Goal: Task Accomplishment & Management: Complete application form

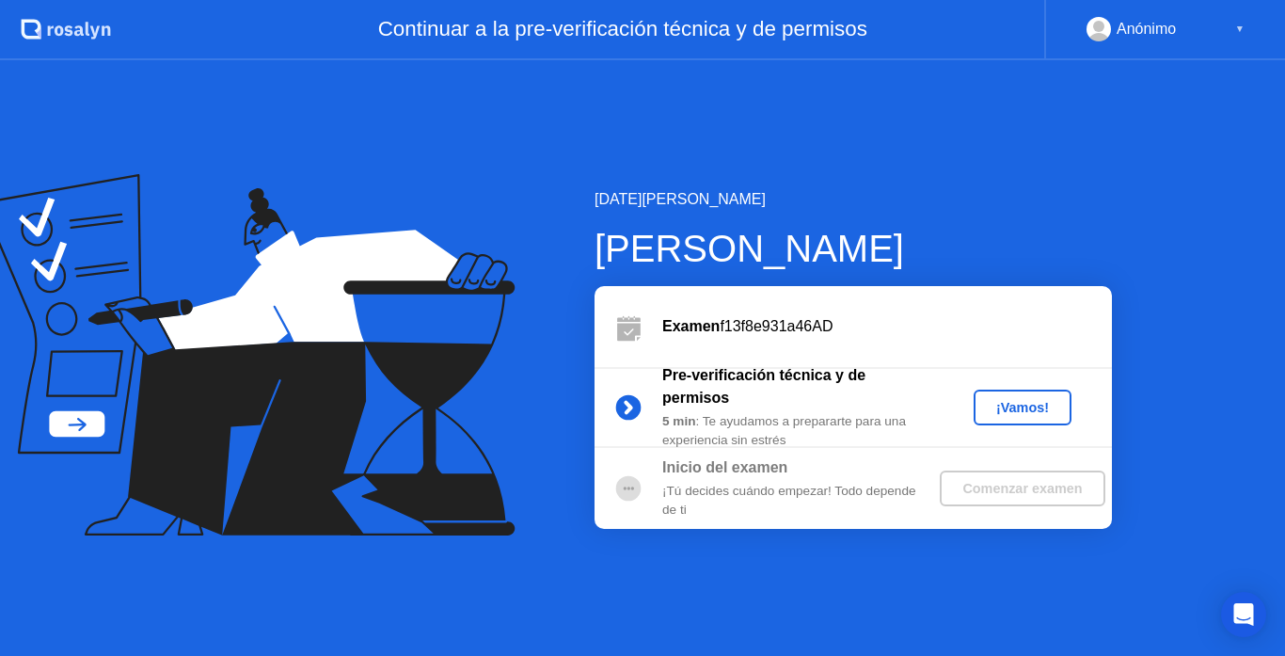
click at [1007, 400] on div "¡Vamos!" at bounding box center [1022, 407] width 83 height 15
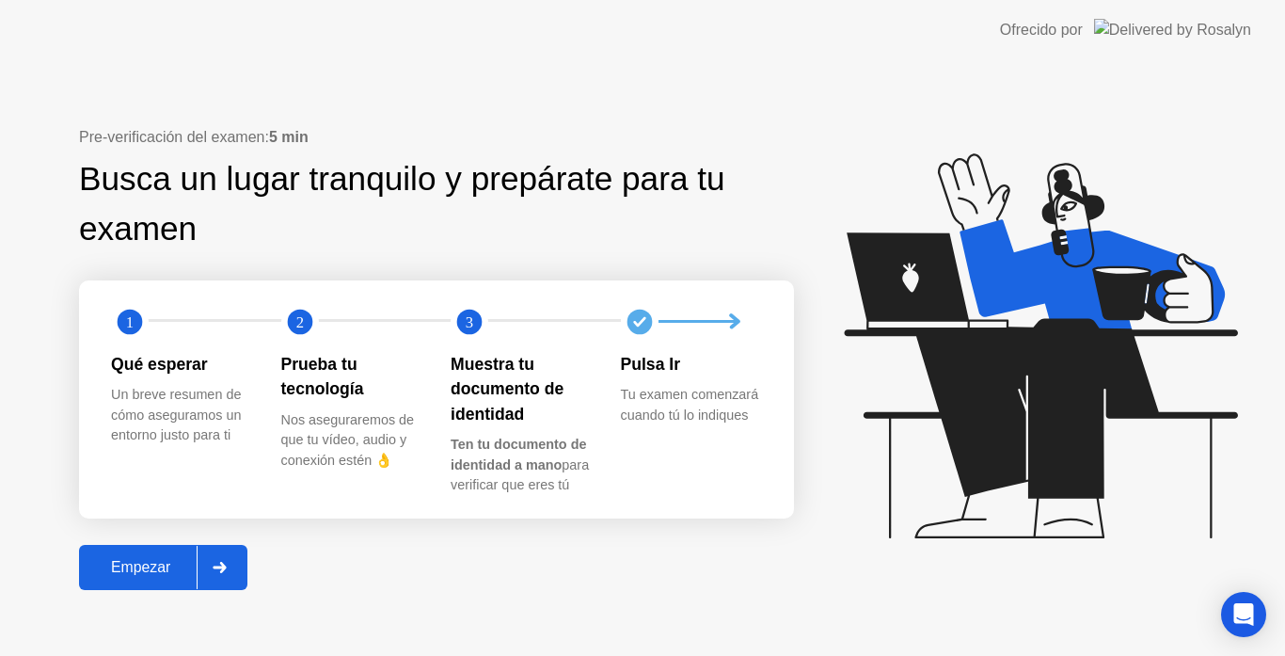
click at [199, 552] on div at bounding box center [219, 566] width 45 height 43
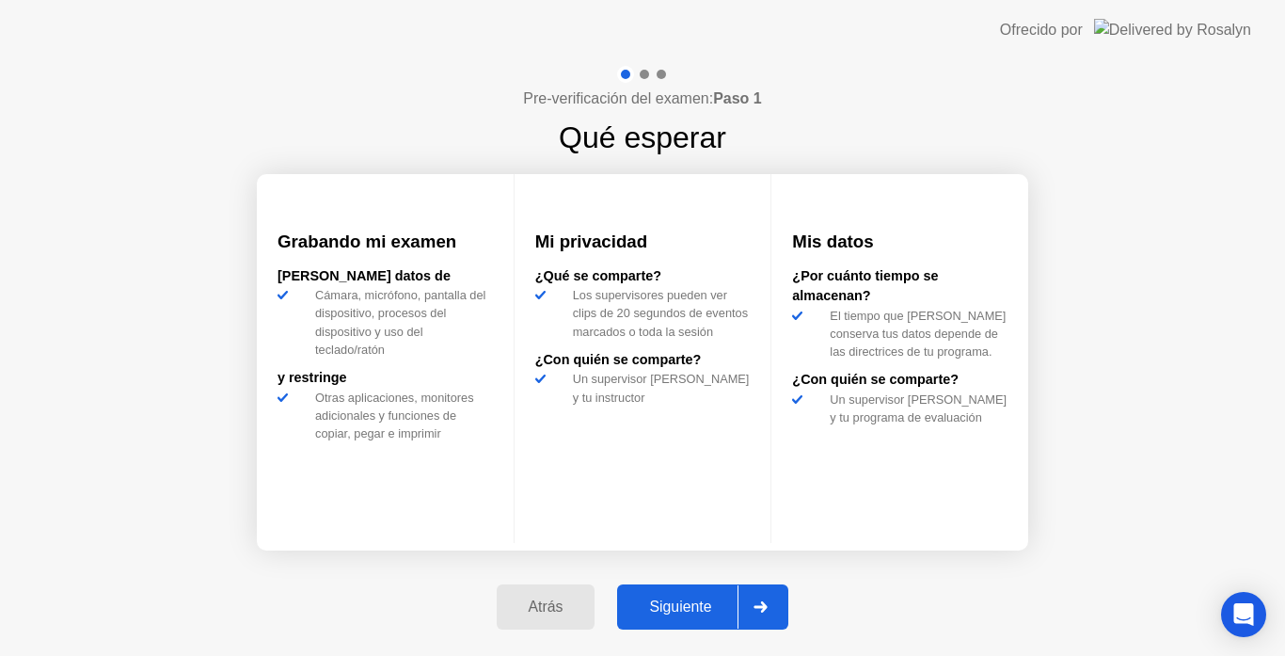
click at [782, 600] on div at bounding box center [759, 606] width 45 height 43
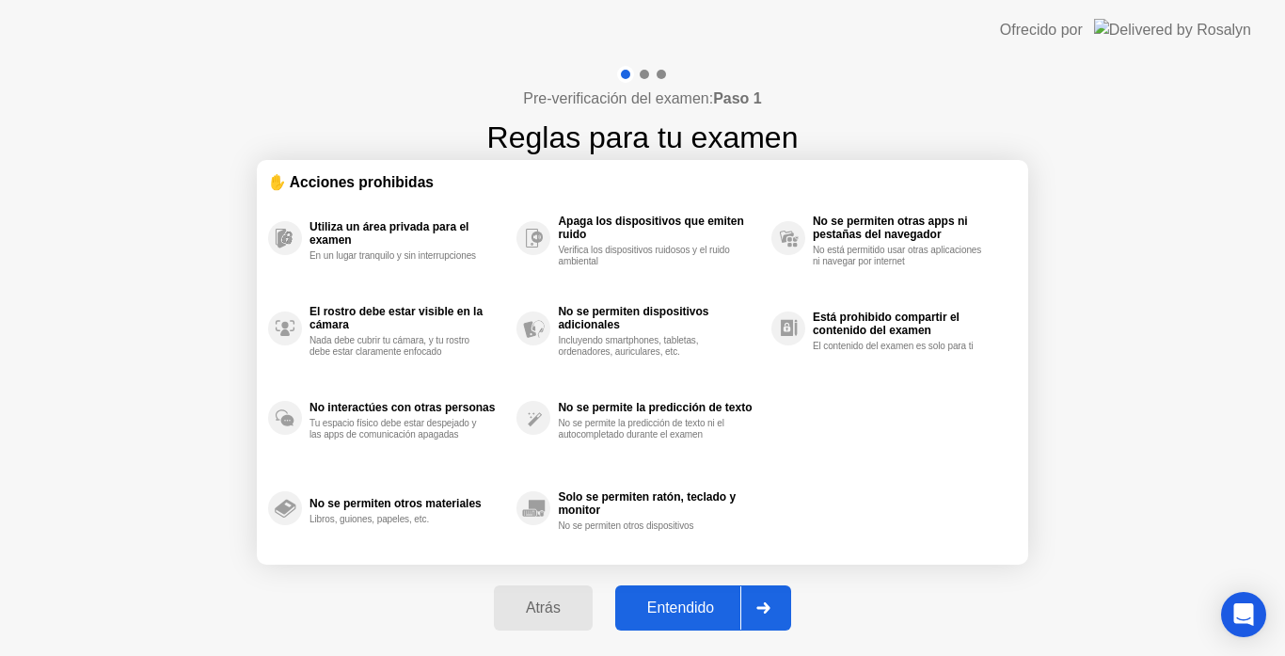
click at [769, 606] on icon at bounding box center [763, 607] width 13 height 11
select select "**********"
select select "*******"
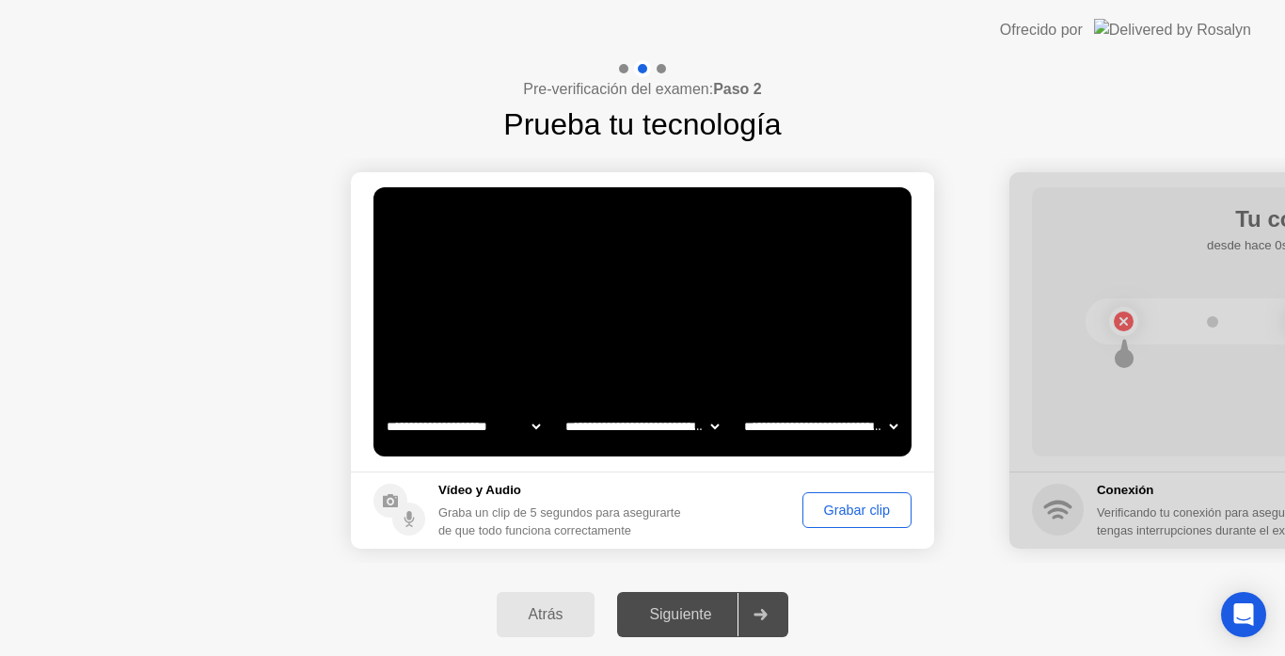
click at [832, 508] on div "Grabar clip" at bounding box center [857, 509] width 96 height 15
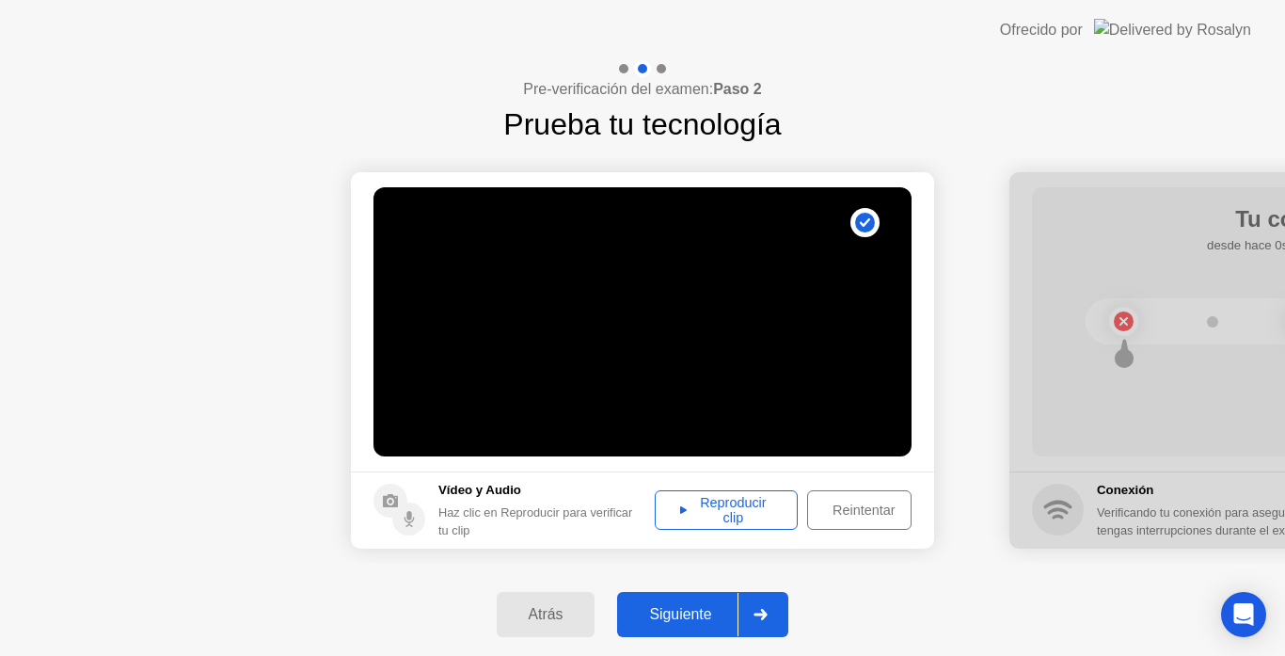
click at [766, 606] on div at bounding box center [759, 613] width 45 height 43
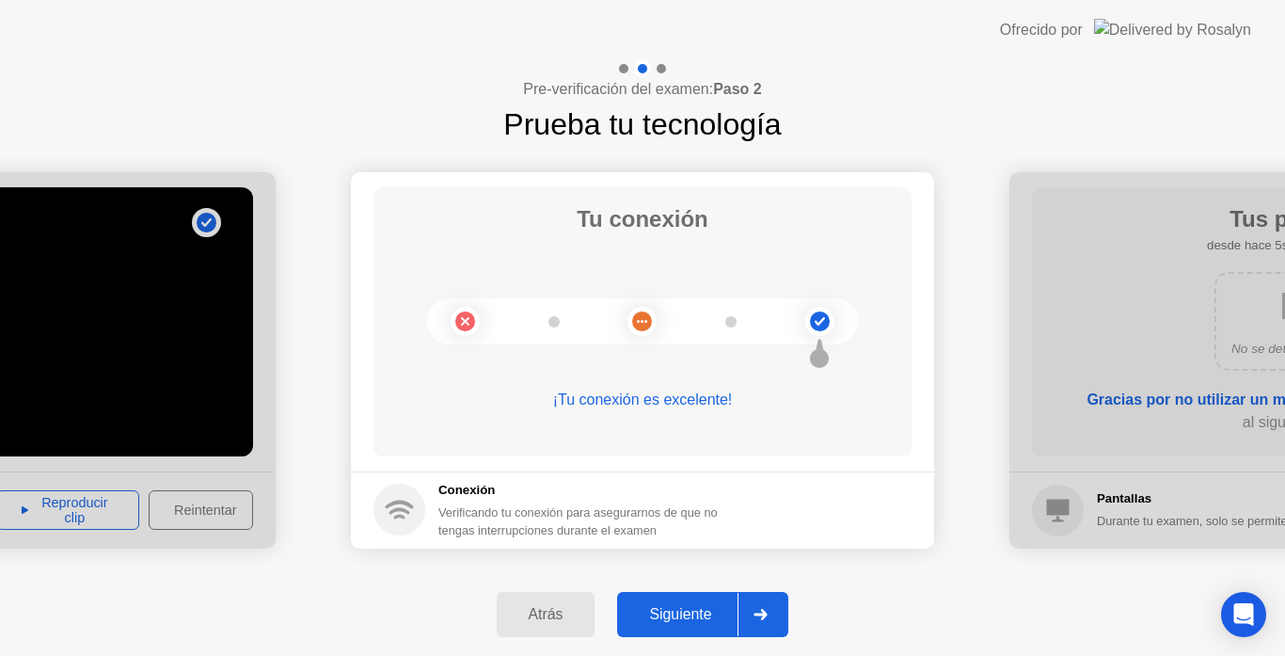
click at [748, 609] on div at bounding box center [759, 613] width 45 height 43
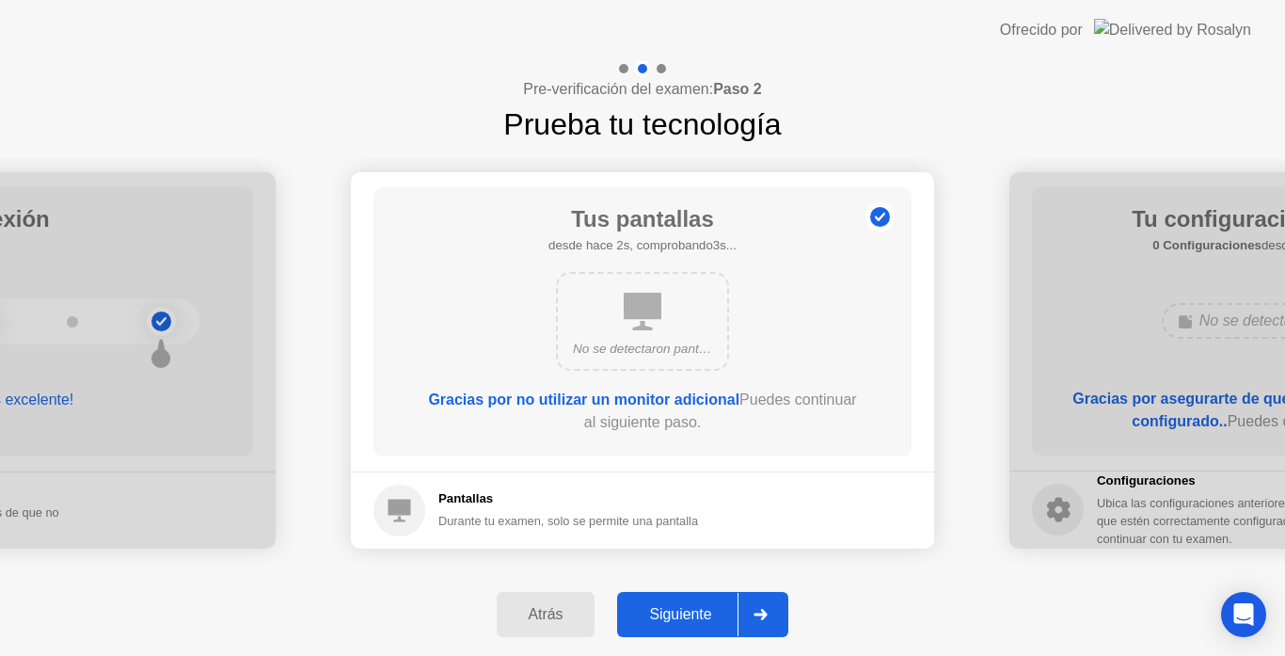
click at [748, 609] on div at bounding box center [759, 613] width 45 height 43
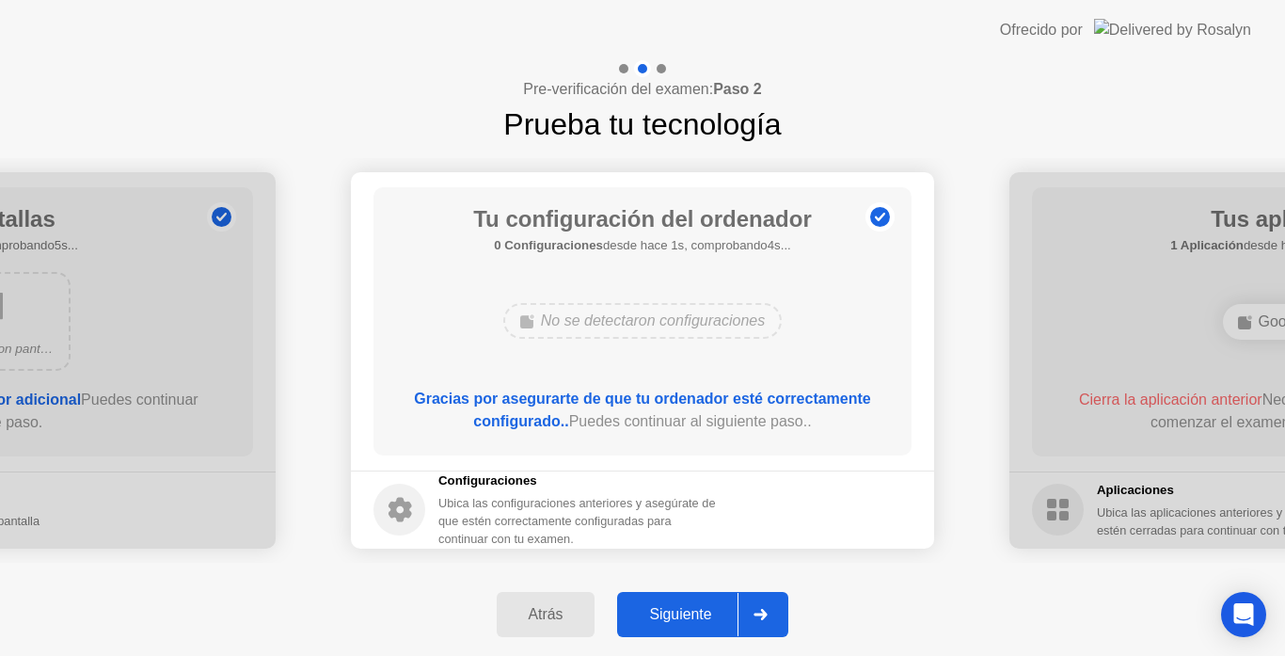
click at [748, 609] on div at bounding box center [759, 613] width 45 height 43
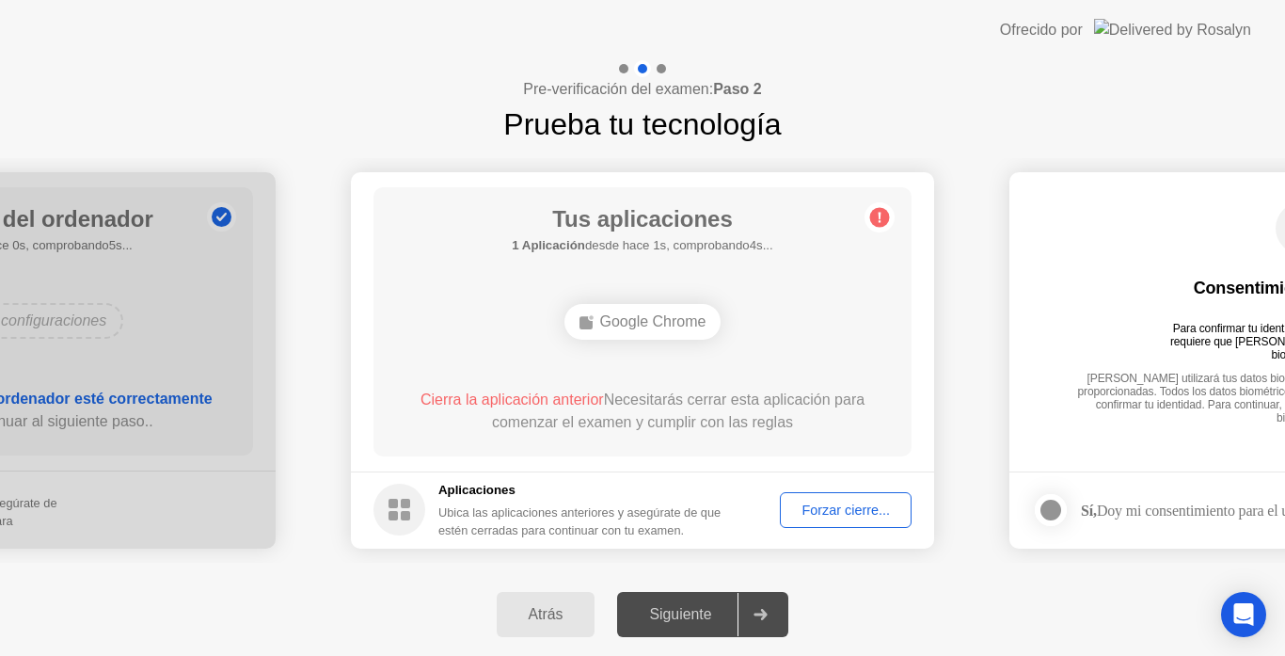
click at [798, 507] on div "Forzar cierre..." at bounding box center [845, 509] width 118 height 15
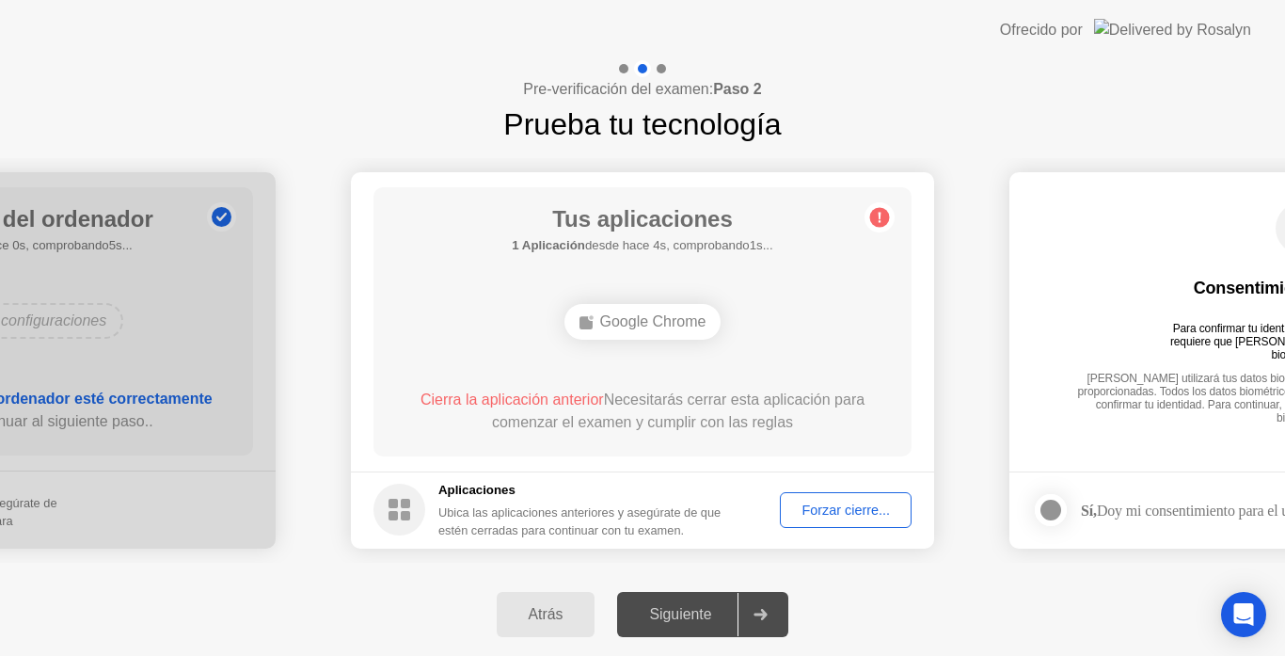
click at [832, 502] on div "Forzar cierre..." at bounding box center [845, 509] width 118 height 15
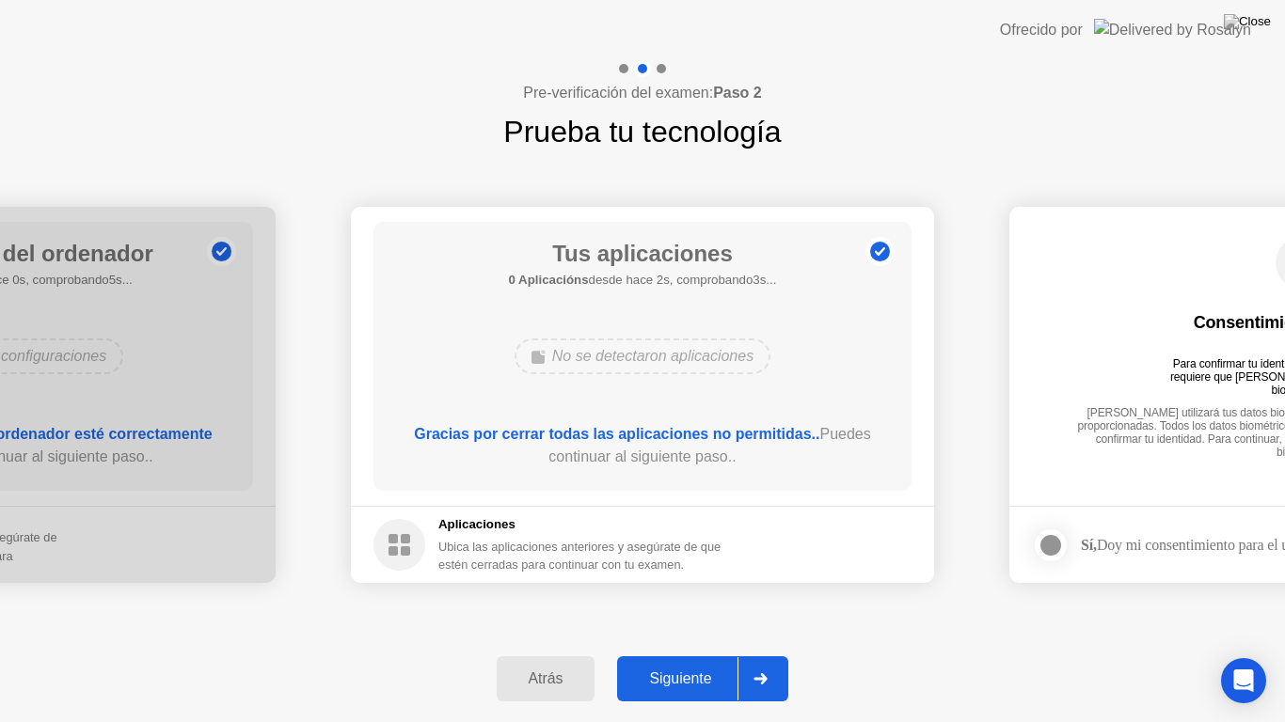
click at [765, 655] on div at bounding box center [759, 678] width 45 height 43
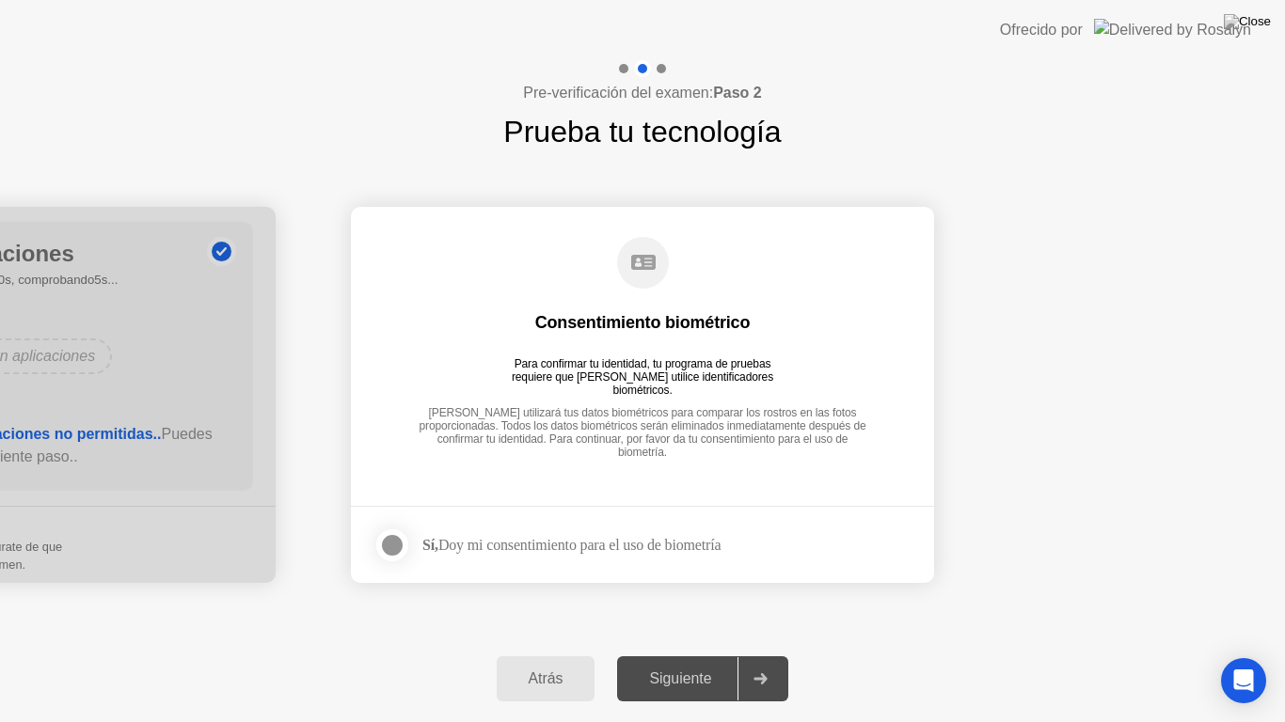
click at [396, 542] on div at bounding box center [392, 545] width 23 height 23
drag, startPoint x: 762, startPoint y: 700, endPoint x: 764, endPoint y: 661, distance: 38.6
click at [764, 655] on div at bounding box center [759, 678] width 45 height 43
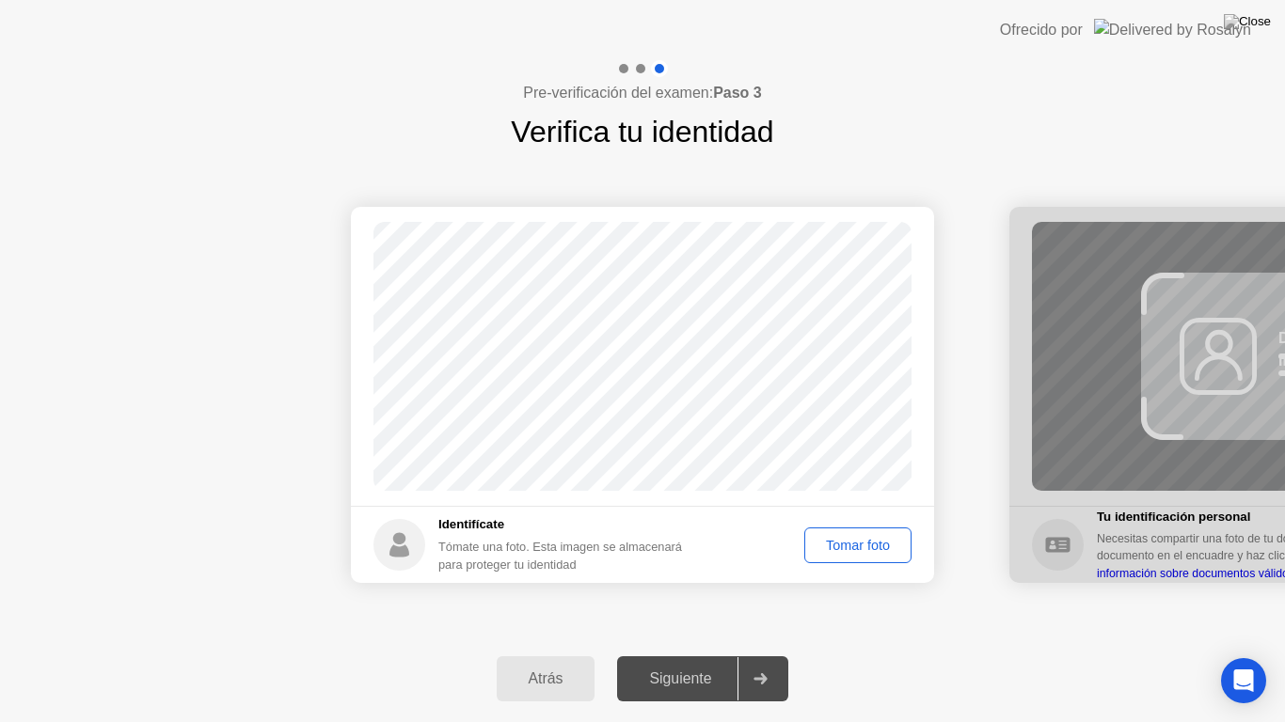
click at [830, 543] on div "Tomar foto" at bounding box center [858, 545] width 94 height 15
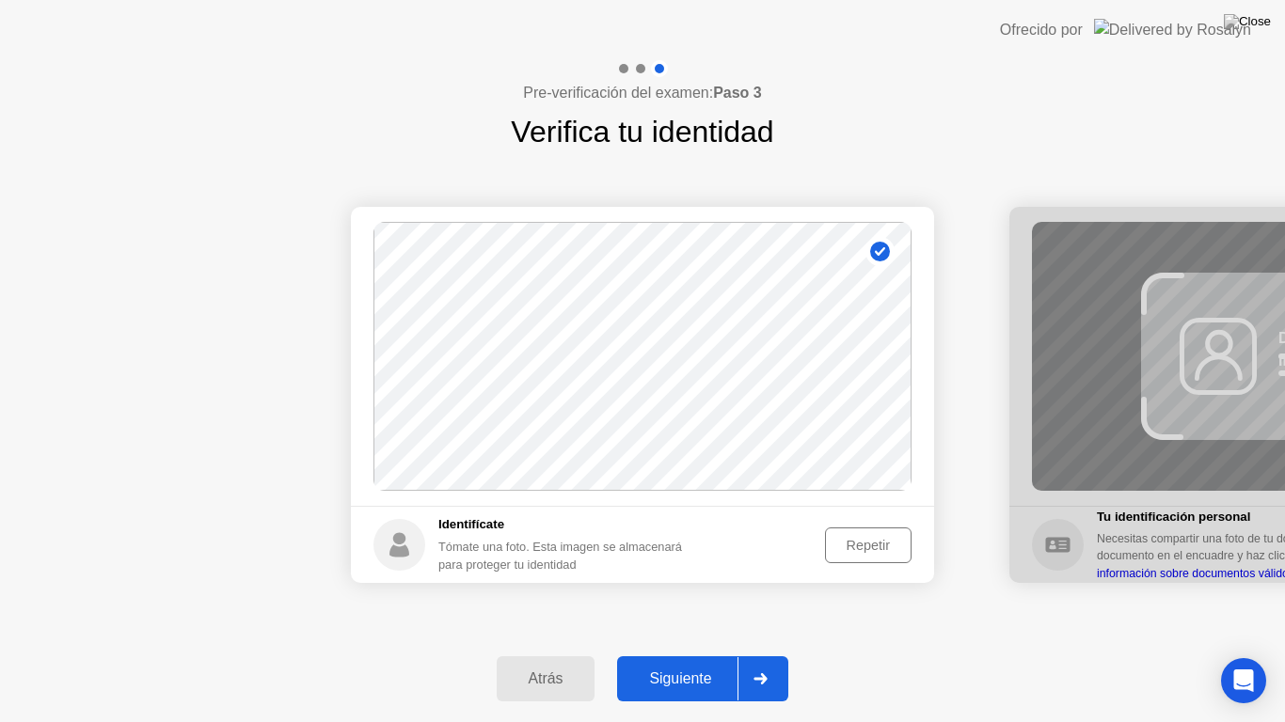
click at [759, 655] on div at bounding box center [759, 678] width 45 height 43
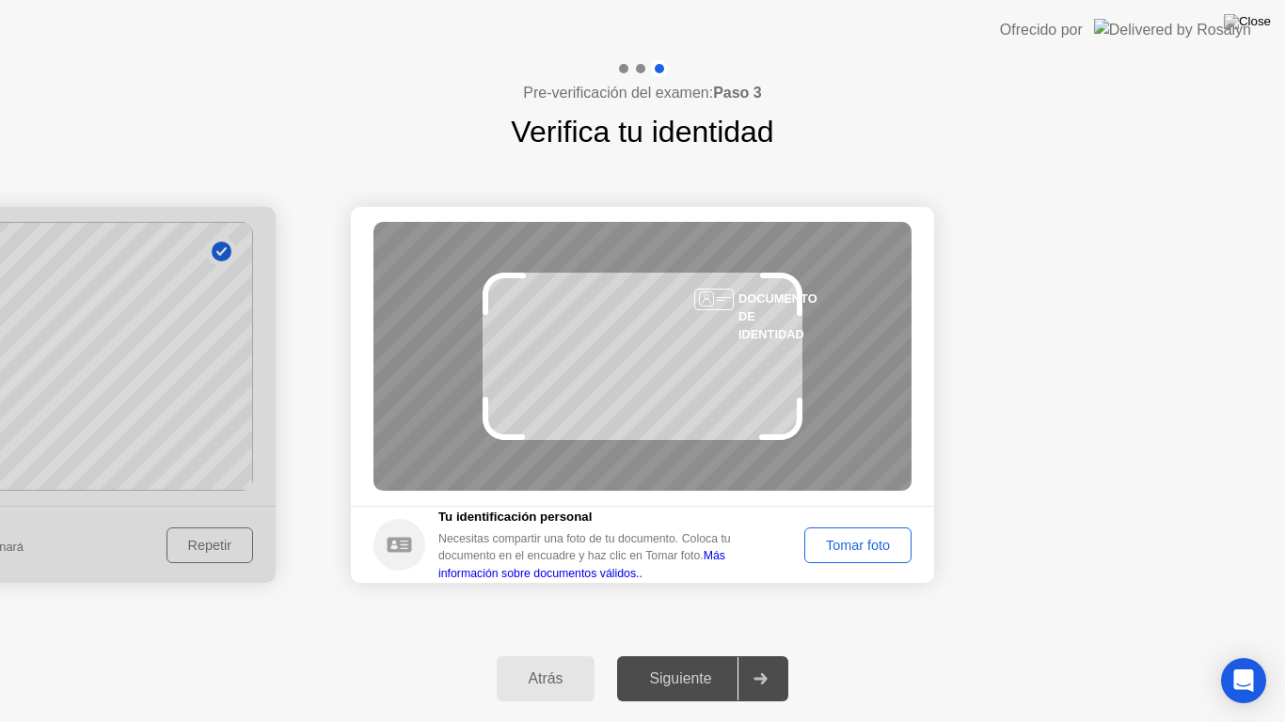
click at [848, 542] on div "Tomar foto" at bounding box center [858, 545] width 94 height 15
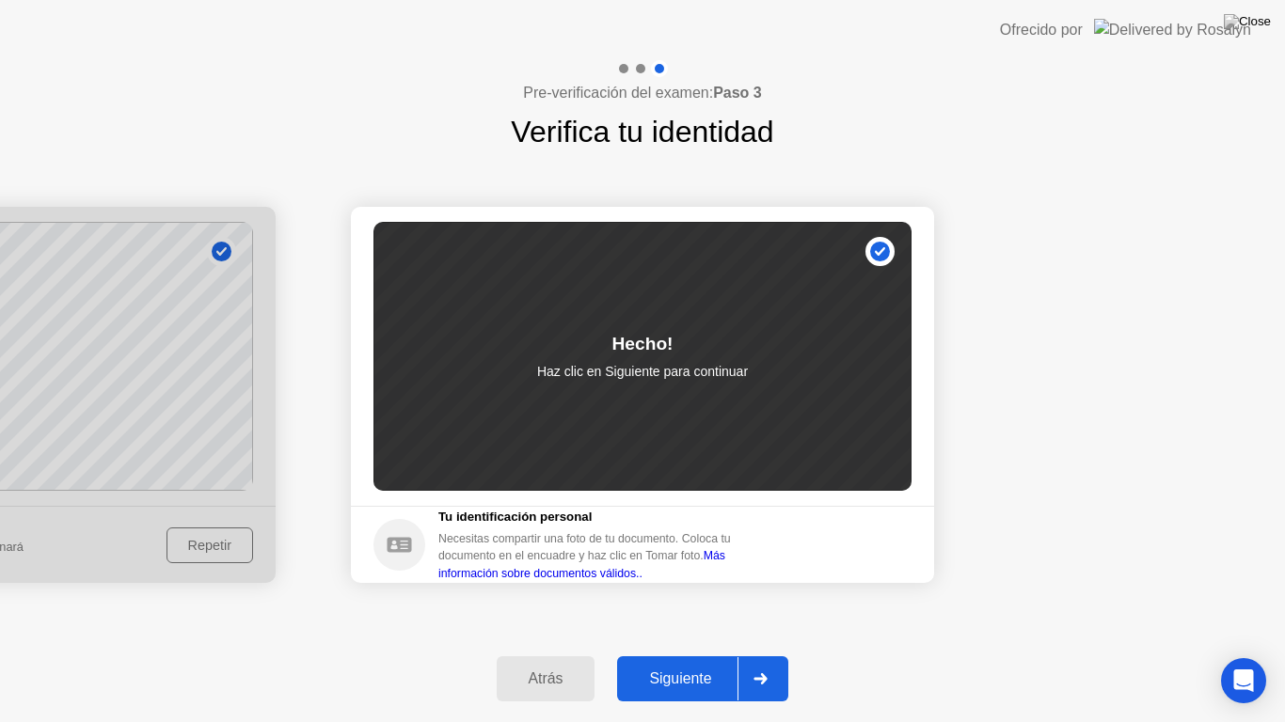
click at [761, 655] on div at bounding box center [759, 678] width 45 height 43
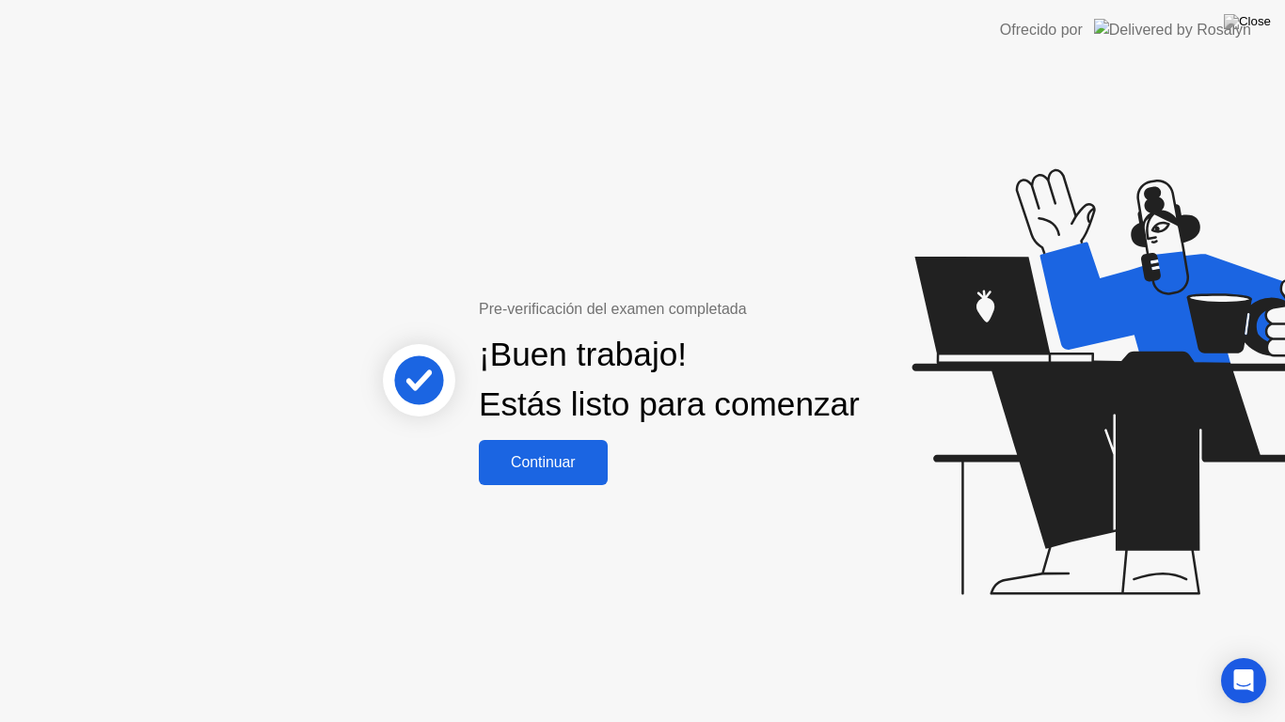
click at [551, 471] on div "Continuar" at bounding box center [543, 462] width 118 height 17
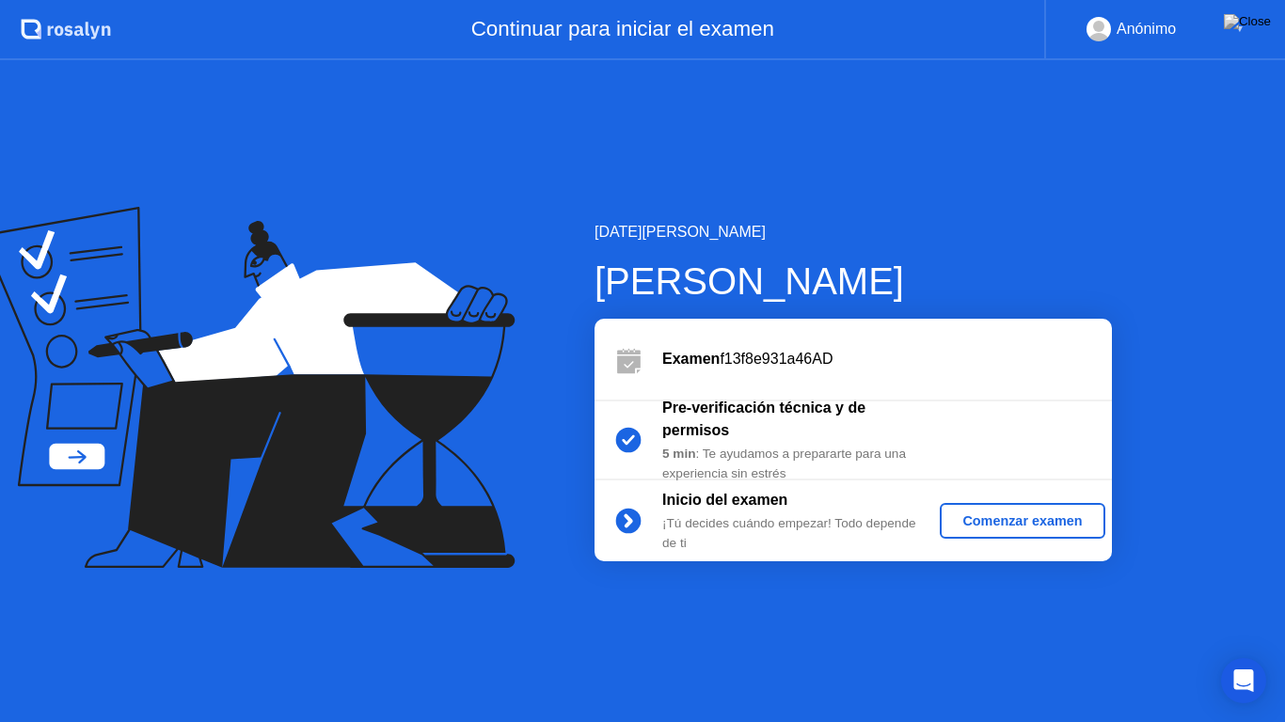
click at [991, 507] on button "Comenzar examen" at bounding box center [1022, 521] width 165 height 36
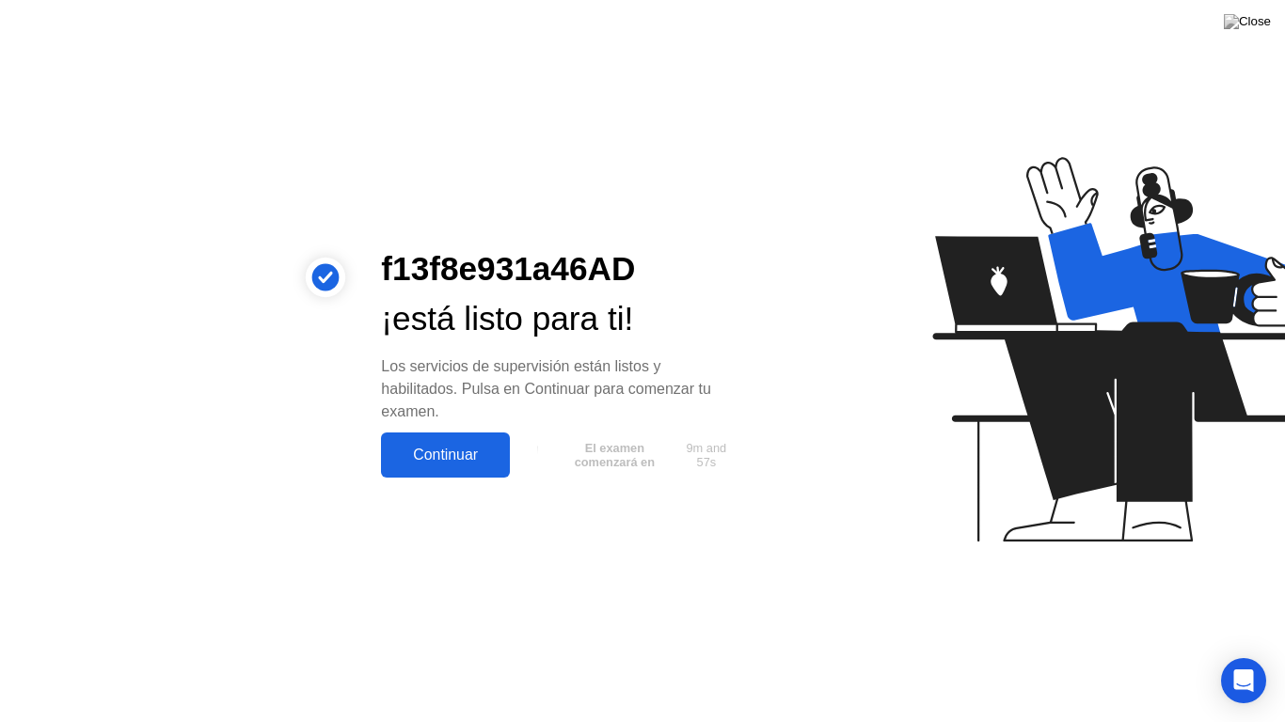
click at [481, 451] on div "Continuar" at bounding box center [446, 455] width 118 height 17
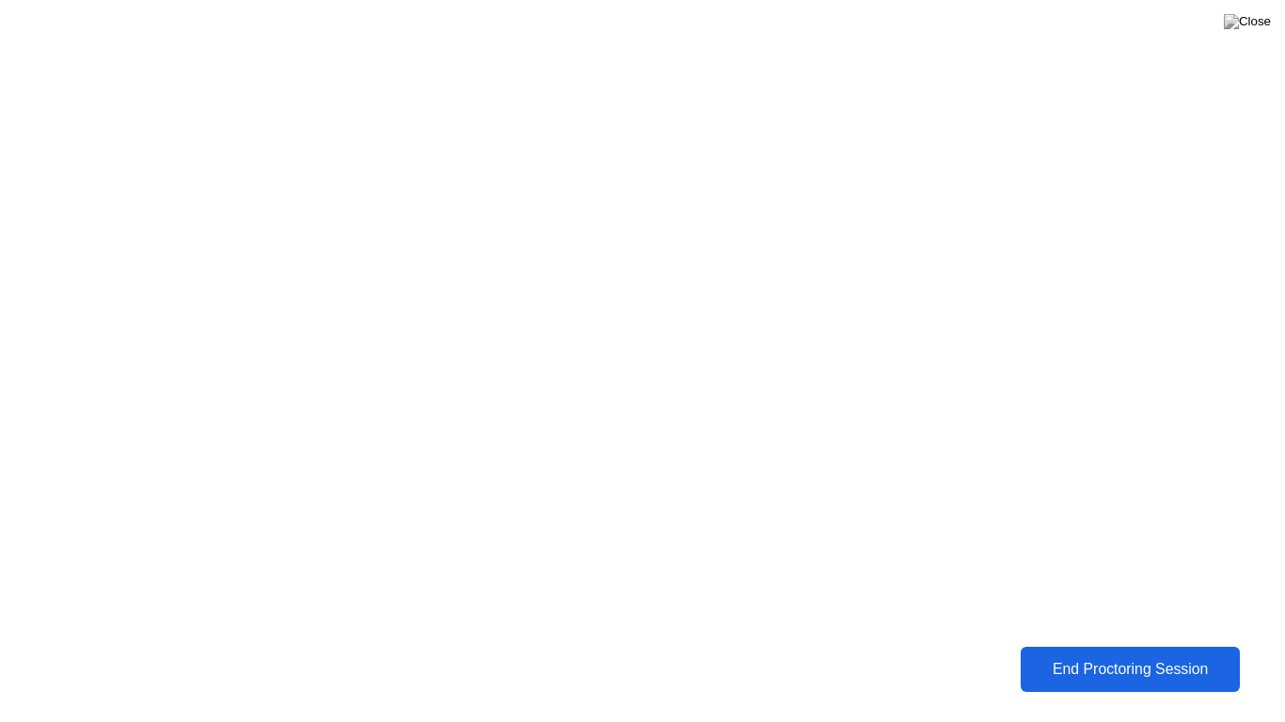
click at [1042, 655] on button "End Proctoring Session" at bounding box center [1129, 669] width 219 height 45
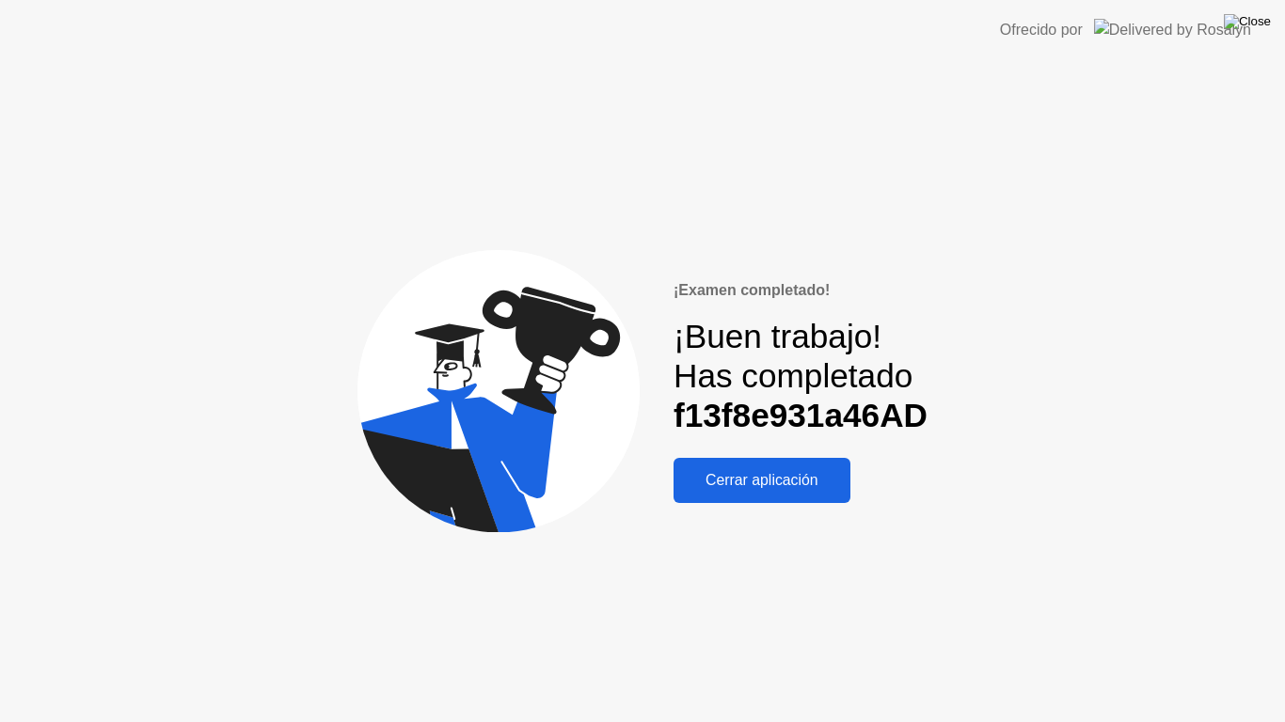
click at [1256, 15] on img at bounding box center [1247, 21] width 47 height 15
